Goal: Transaction & Acquisition: Purchase product/service

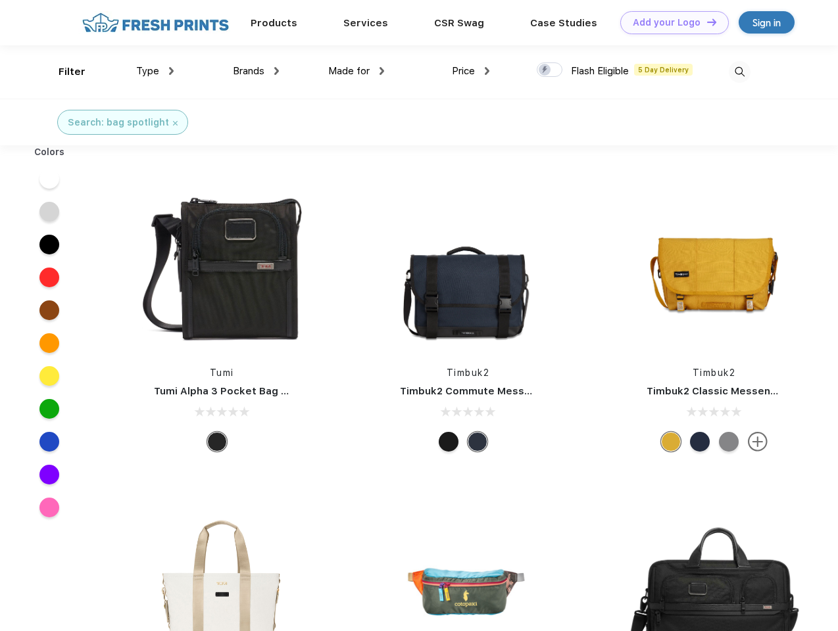
scroll to position [1, 0]
click at [670, 22] on link "Add your Logo Design Tool" at bounding box center [674, 22] width 109 height 23
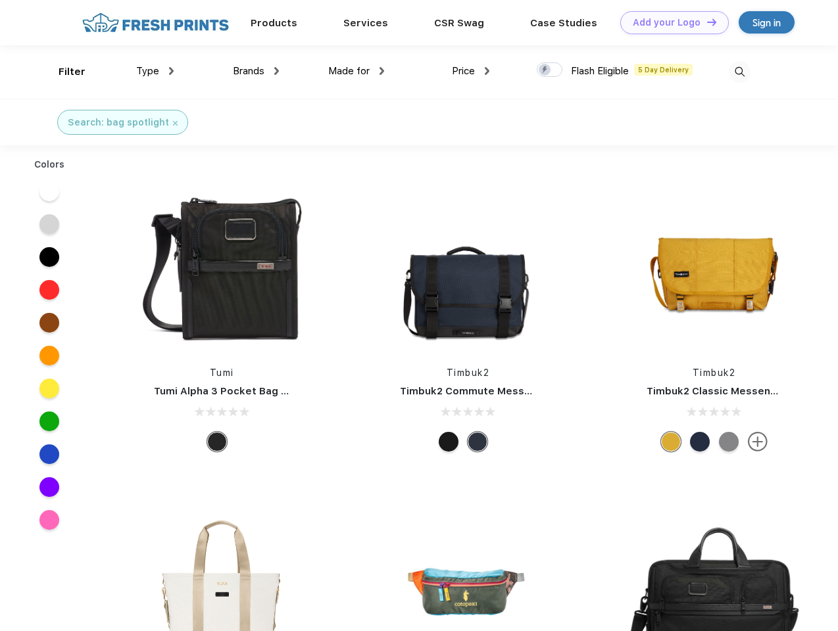
click at [0, 0] on div "Design Tool" at bounding box center [0, 0] width 0 height 0
click at [706, 22] on link "Add your Logo Design Tool" at bounding box center [674, 22] width 109 height 23
click at [63, 72] on div "Filter" at bounding box center [72, 71] width 27 height 15
click at [155, 71] on span "Type" at bounding box center [147, 71] width 23 height 12
click at [256, 71] on span "Brands" at bounding box center [249, 71] width 32 height 12
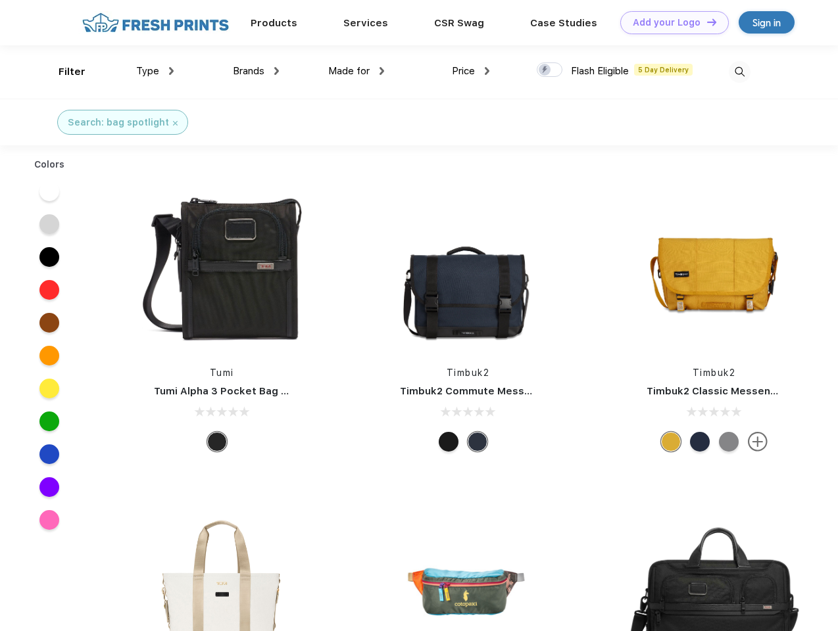
click at [356, 71] on span "Made for" at bounding box center [348, 71] width 41 height 12
click at [471, 71] on span "Price" at bounding box center [463, 71] width 23 height 12
click at [550, 70] on div at bounding box center [550, 69] width 26 height 14
click at [545, 70] on input "checkbox" at bounding box center [541, 66] width 9 height 9
click at [739, 72] on img at bounding box center [740, 72] width 22 height 22
